Goal: Task Accomplishment & Management: Manage account settings

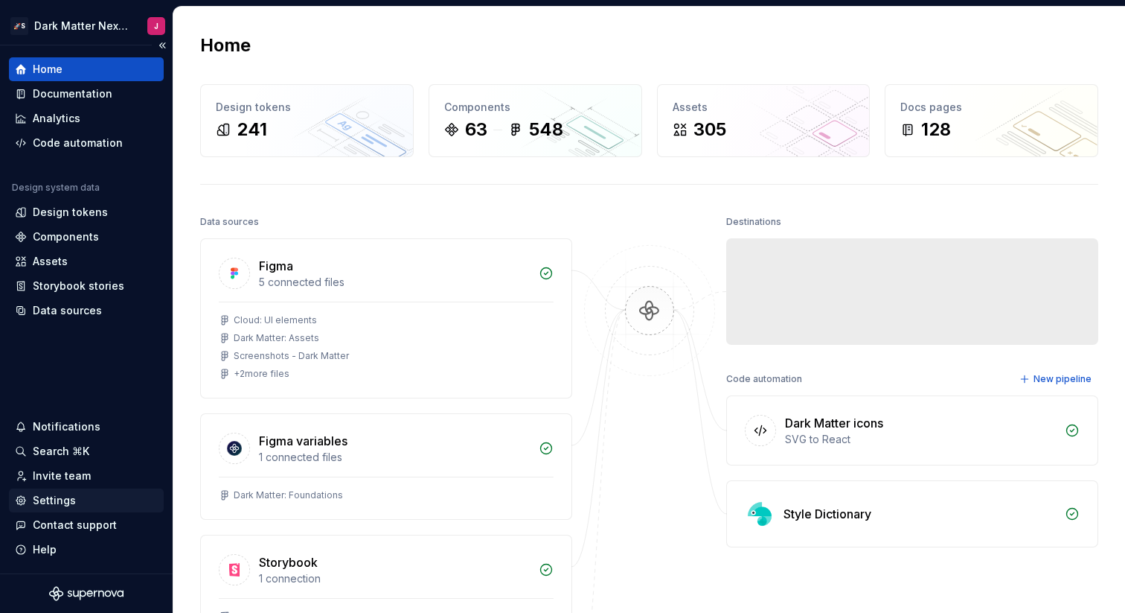
click at [74, 501] on div "Settings" at bounding box center [86, 500] width 143 height 15
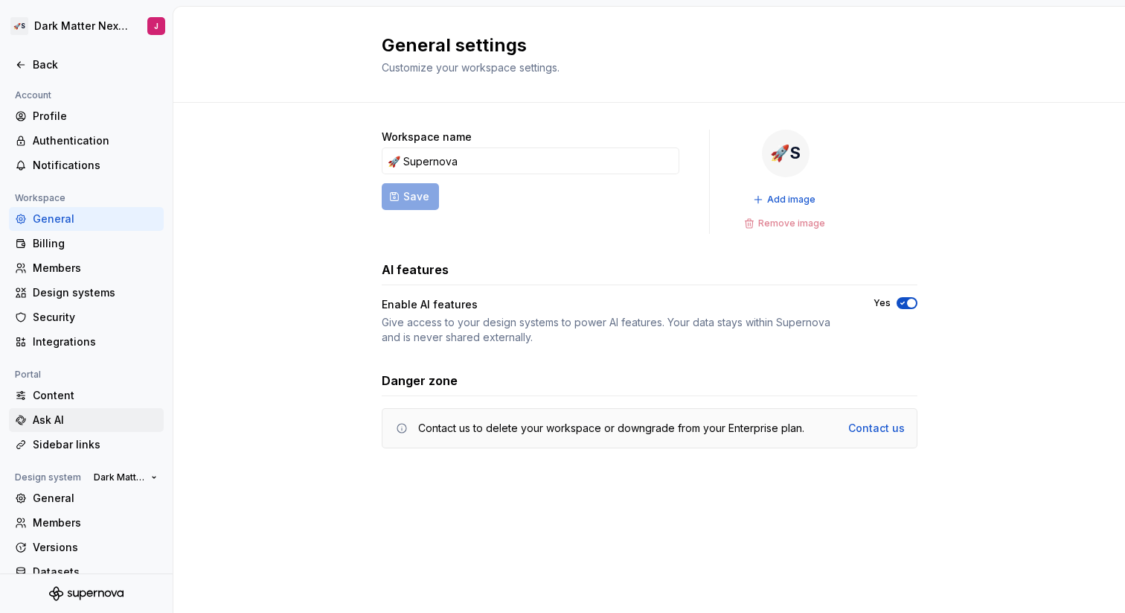
click at [80, 417] on div "Ask AI" at bounding box center [95, 419] width 125 height 15
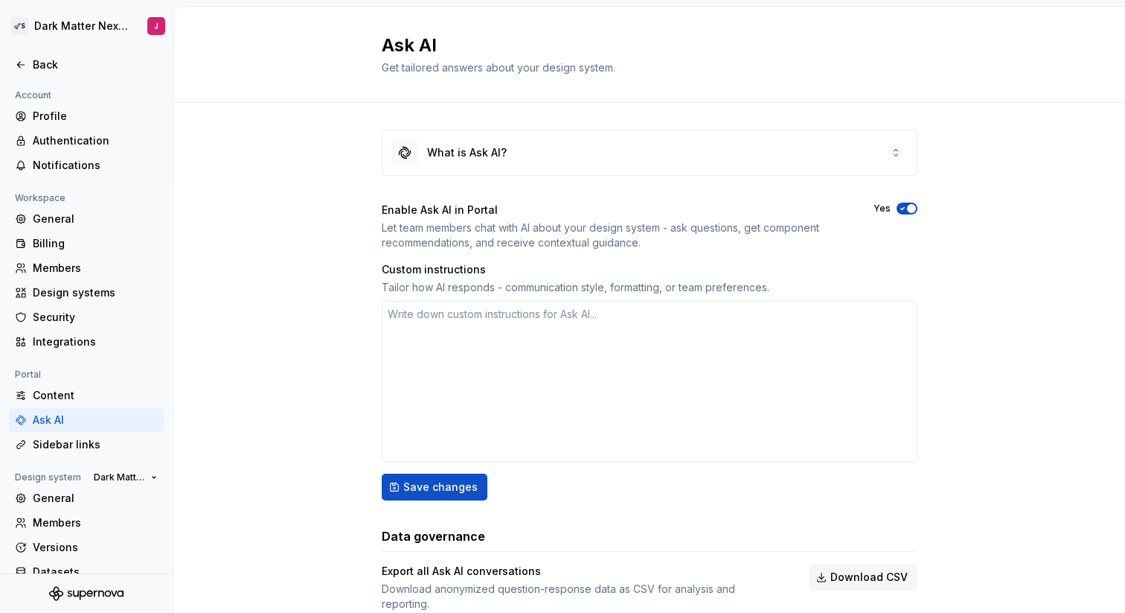
scroll to position [34, 0]
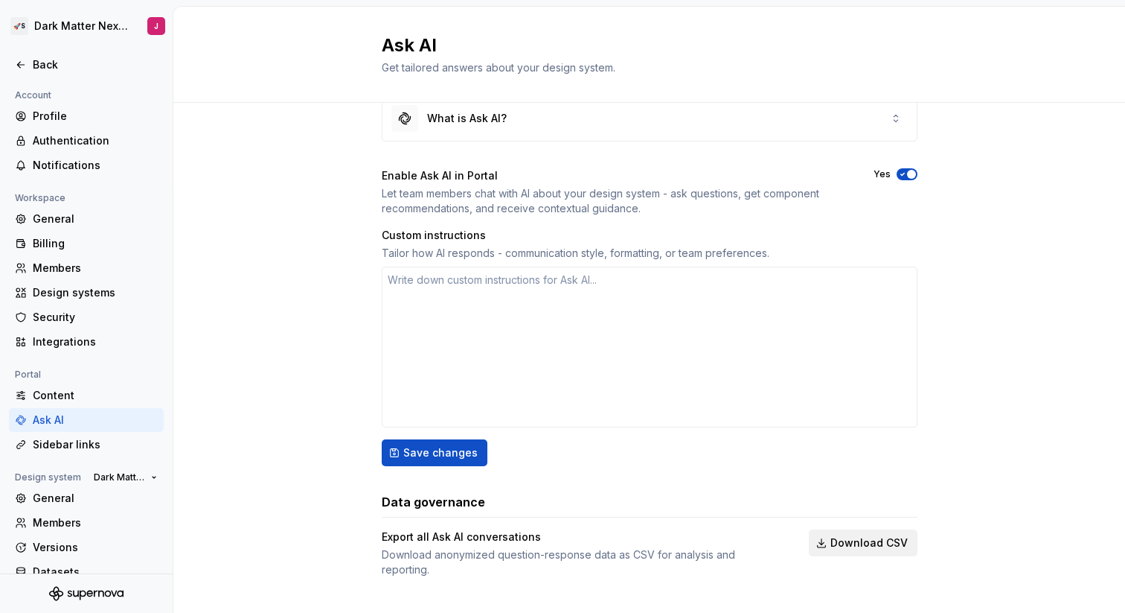
click at [876, 536] on span "Download CSV" at bounding box center [869, 542] width 77 height 15
type textarea "*"
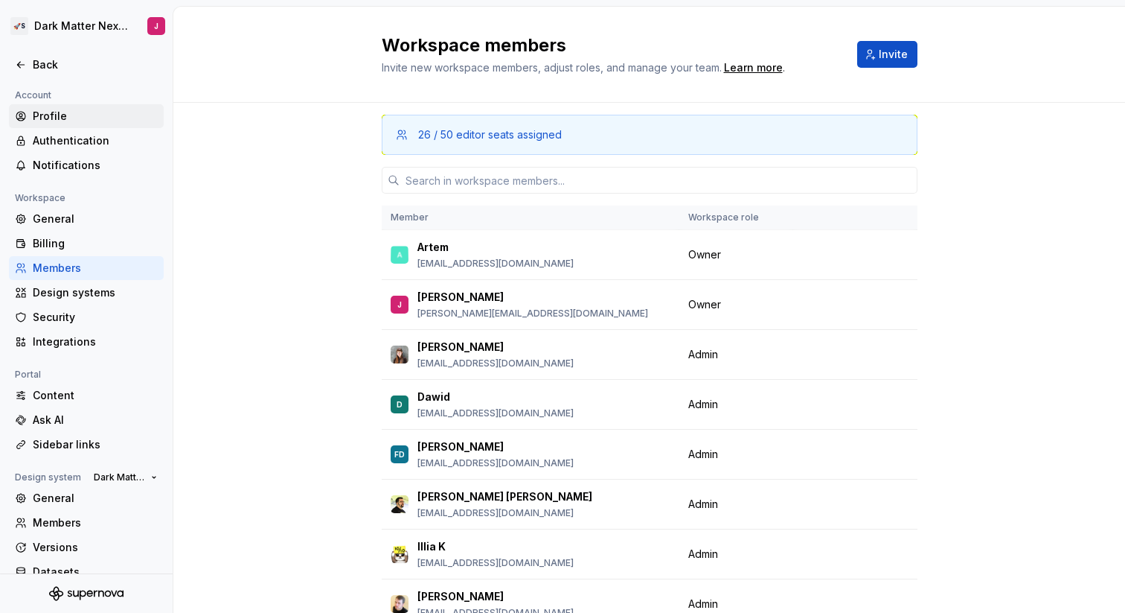
click at [69, 104] on div "Profile" at bounding box center [86, 116] width 155 height 24
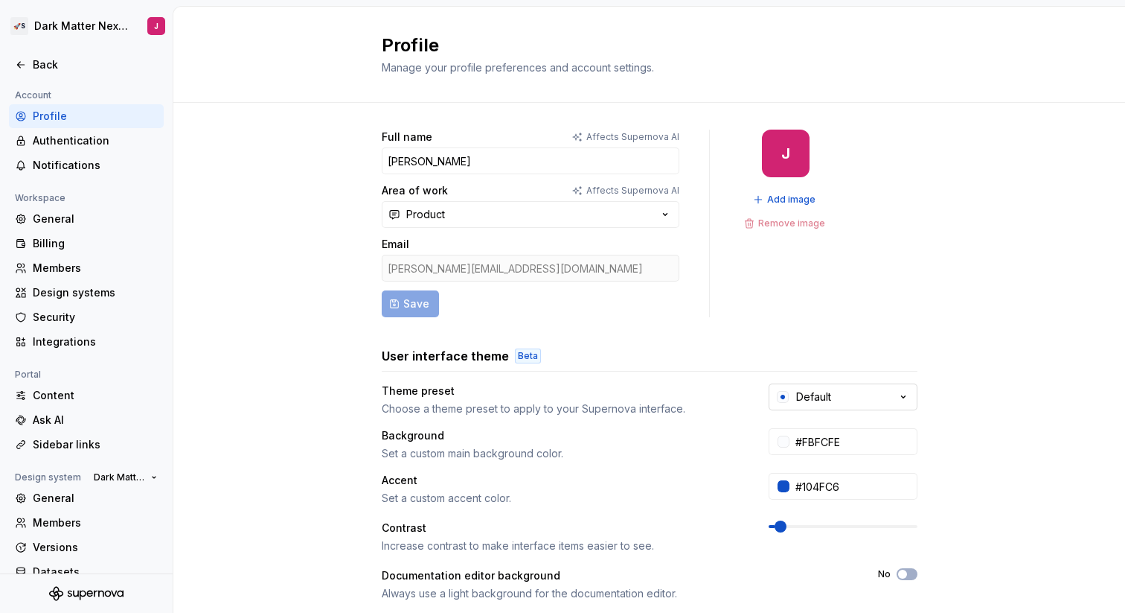
click at [883, 393] on button "Default" at bounding box center [843, 396] width 149 height 27
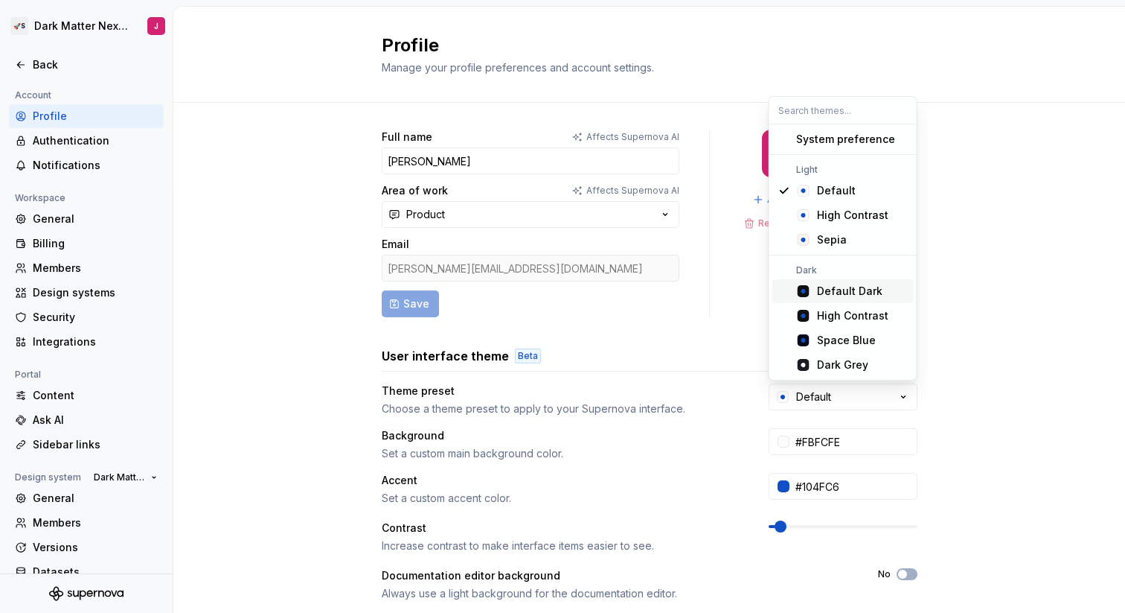
click at [854, 286] on div "Default Dark" at bounding box center [849, 291] width 65 height 15
type input "#101010"
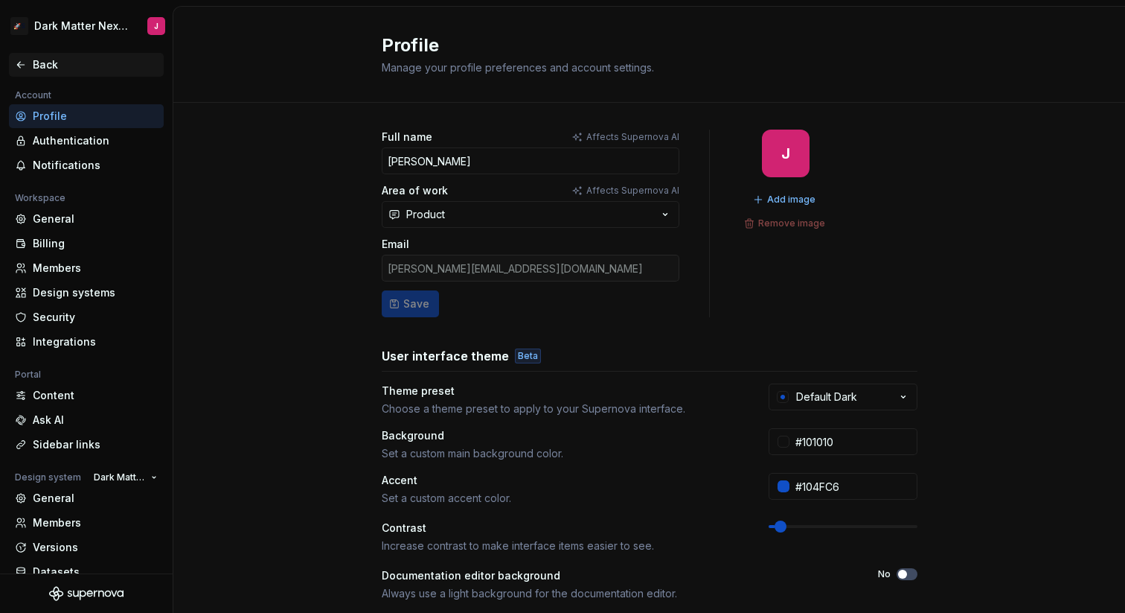
click at [36, 64] on div "Back" at bounding box center [95, 64] width 125 height 15
click at [822, 347] on div "User interface theme Beta" at bounding box center [650, 356] width 536 height 18
click at [53, 47] on div at bounding box center [86, 48] width 173 height 7
click at [53, 55] on div "Back" at bounding box center [86, 65] width 155 height 24
click at [847, 304] on div "Full name Affects Supernova AI [PERSON_NAME] Area of work Affects Supernova AI …" at bounding box center [650, 224] width 536 height 188
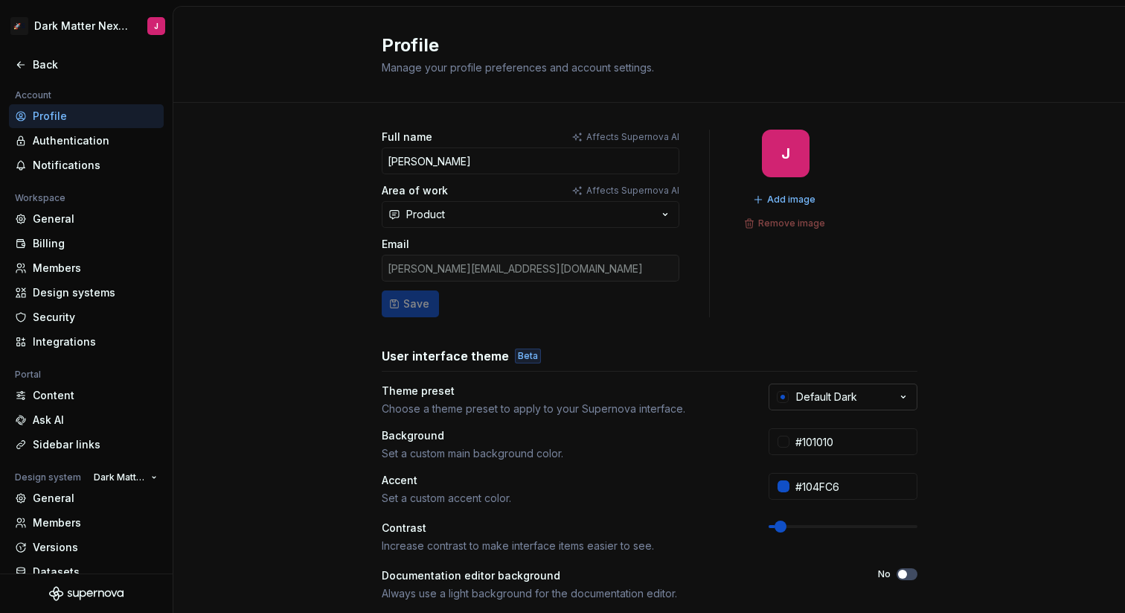
click at [858, 396] on button "Default Dark" at bounding box center [843, 396] width 149 height 27
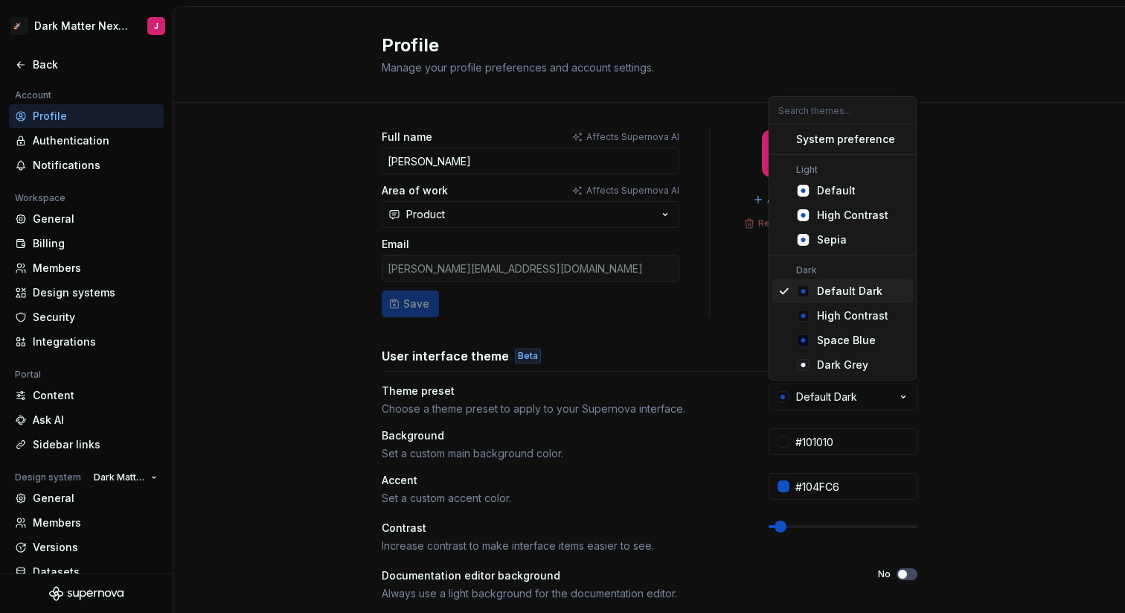
click at [878, 289] on div "Default Dark" at bounding box center [849, 291] width 65 height 15
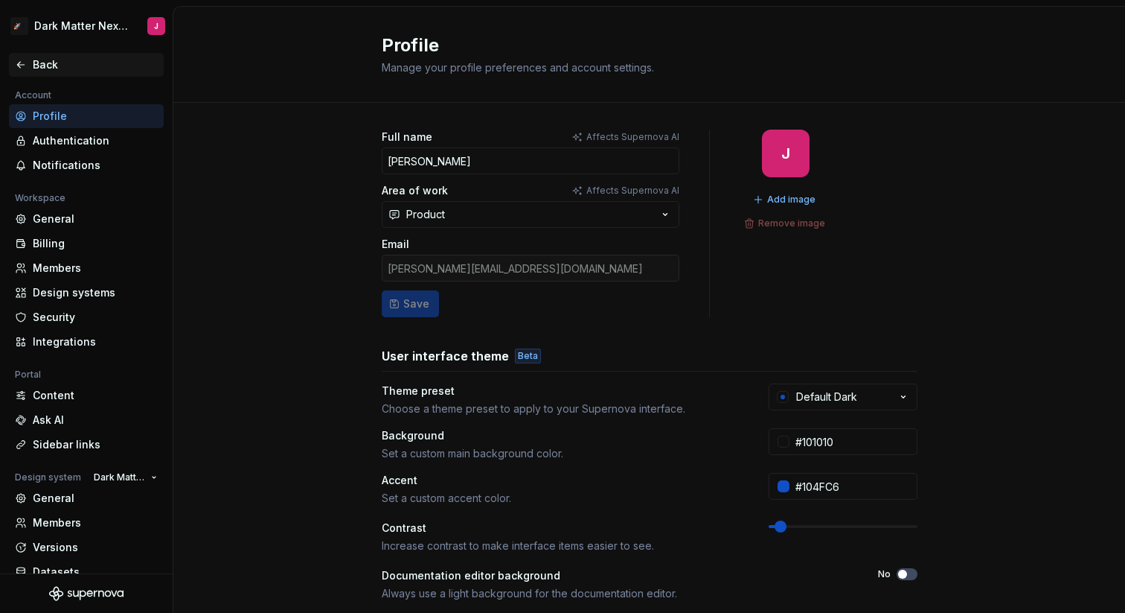
click at [38, 62] on div "Back" at bounding box center [95, 64] width 125 height 15
